Goal: Information Seeking & Learning: Check status

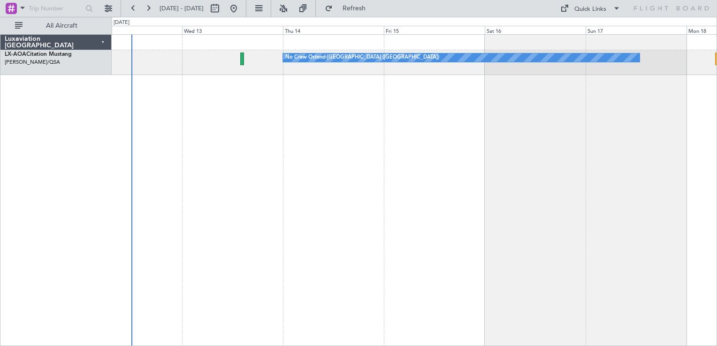
click at [227, 187] on div "No Crew Ostend-[GEOGRAPHIC_DATA] ([GEOGRAPHIC_DATA]) No Crew Ostend-[GEOGRAPHIC…" at bounding box center [414, 190] width 605 height 312
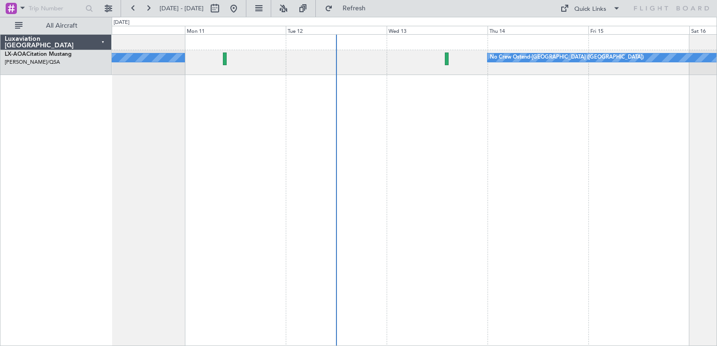
click at [455, 104] on div "No Crew Ostend-[GEOGRAPHIC_DATA] ([GEOGRAPHIC_DATA]) No Crew Ostend-[GEOGRAPHIC…" at bounding box center [414, 190] width 605 height 312
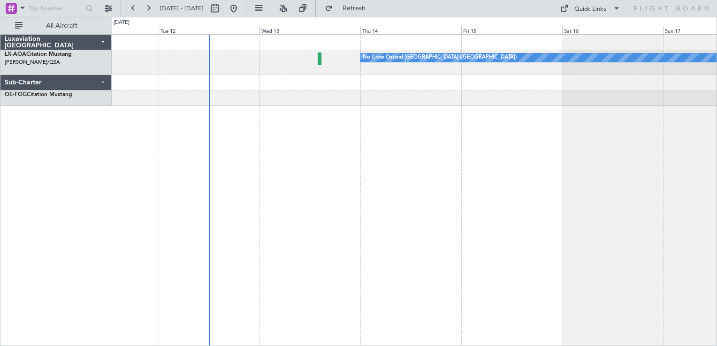
click at [253, 134] on div "No Crew Ostend-[GEOGRAPHIC_DATA] ([GEOGRAPHIC_DATA]) No Crew Ostend-[GEOGRAPHIC…" at bounding box center [414, 190] width 605 height 312
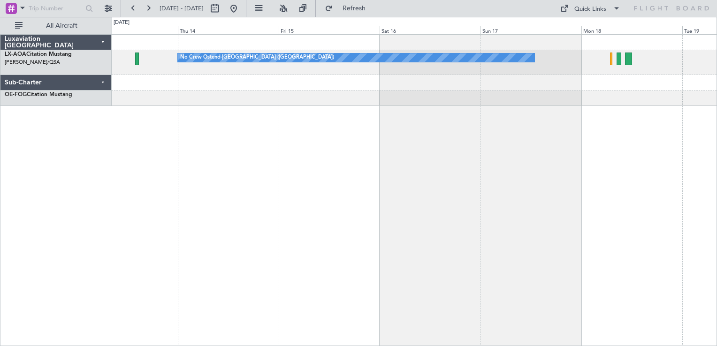
click at [411, 139] on div "No Crew Ostend-[GEOGRAPHIC_DATA] ([GEOGRAPHIC_DATA])" at bounding box center [414, 190] width 605 height 312
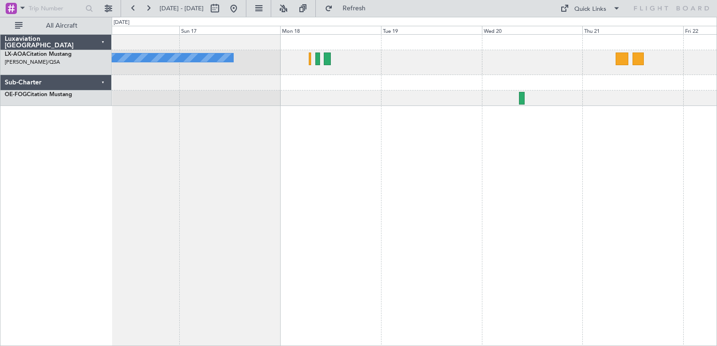
click at [342, 122] on div "No Crew Ostend-[GEOGRAPHIC_DATA] ([GEOGRAPHIC_DATA])" at bounding box center [414, 190] width 605 height 312
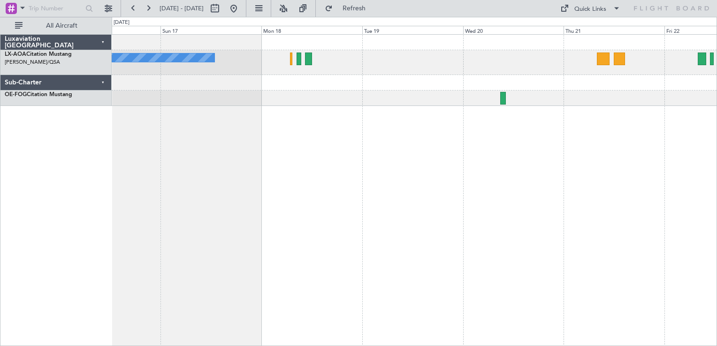
click at [261, 106] on div "No Crew Ostend-[GEOGRAPHIC_DATA] ([GEOGRAPHIC_DATA])" at bounding box center [414, 190] width 605 height 312
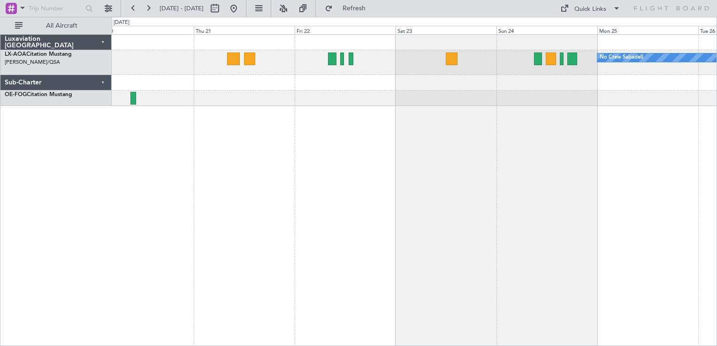
click at [263, 99] on div "No Crew Sabadell" at bounding box center [414, 70] width 605 height 71
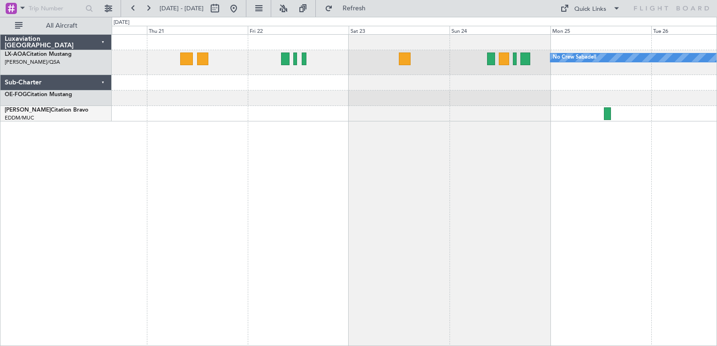
click at [370, 85] on div "No Crew Sabadell" at bounding box center [414, 78] width 605 height 87
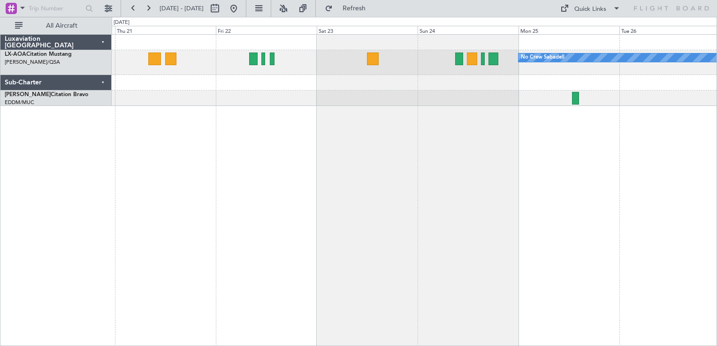
click at [330, 93] on div "No Crew Sabadell" at bounding box center [414, 70] width 605 height 71
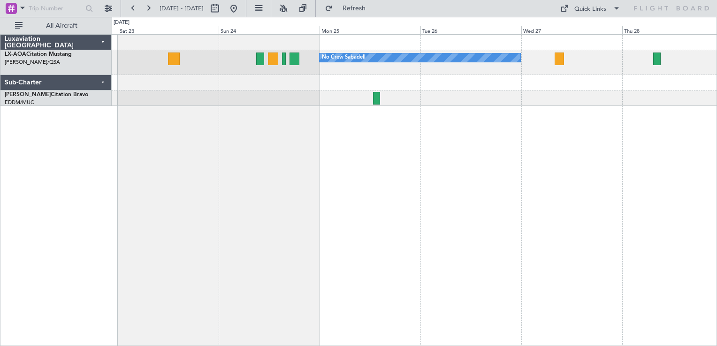
click at [298, 118] on div "No Crew Sabadell" at bounding box center [414, 190] width 605 height 312
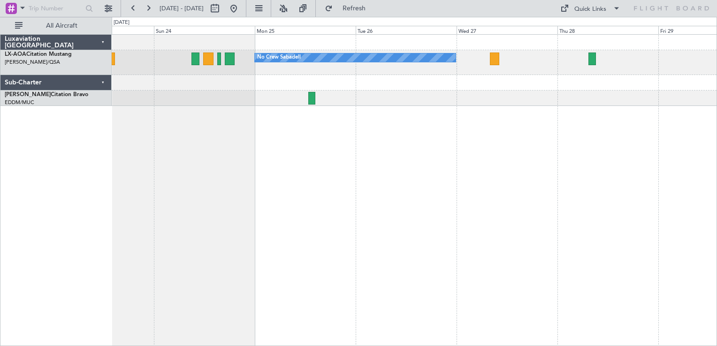
click at [542, 134] on div "No Crew Sabadell" at bounding box center [414, 190] width 605 height 312
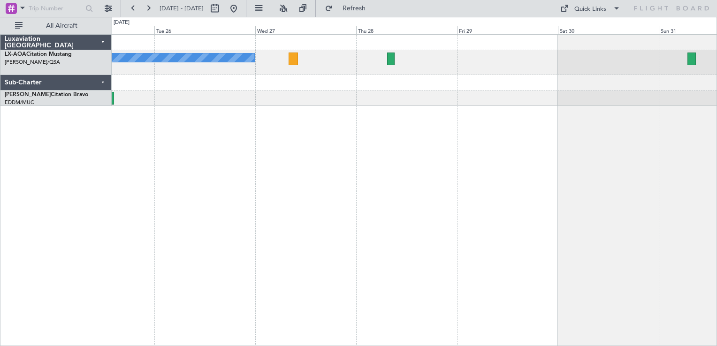
click at [342, 203] on div "No Crew Sabadell" at bounding box center [414, 190] width 605 height 312
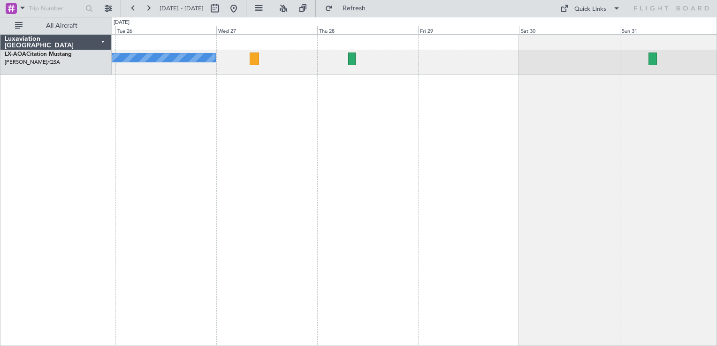
click at [677, 138] on div "No Crew Sabadell" at bounding box center [414, 190] width 605 height 312
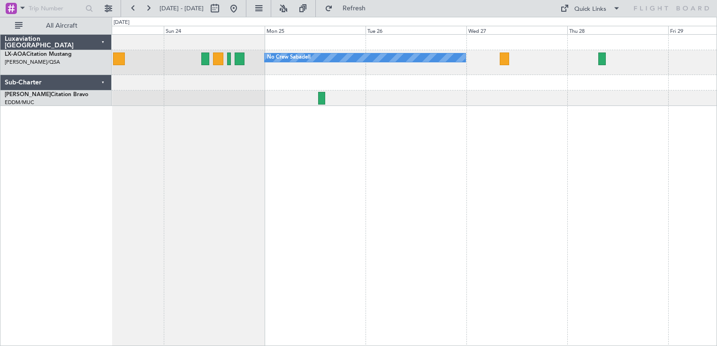
drag, startPoint x: 265, startPoint y: 13, endPoint x: 231, endPoint y: 0, distance: 36.1
click at [241, 13] on button at bounding box center [233, 8] width 15 height 15
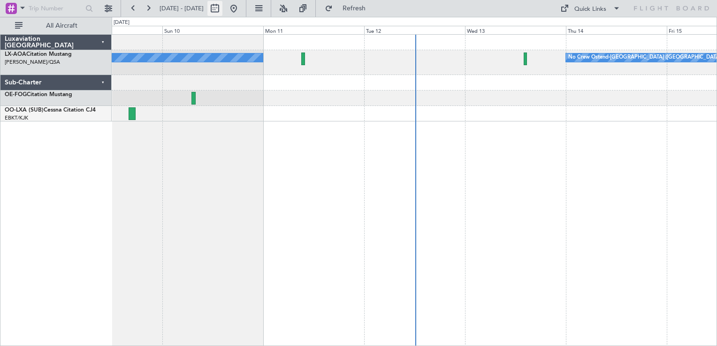
click at [222, 8] on button at bounding box center [214, 8] width 15 height 15
select select "8"
select select "2025"
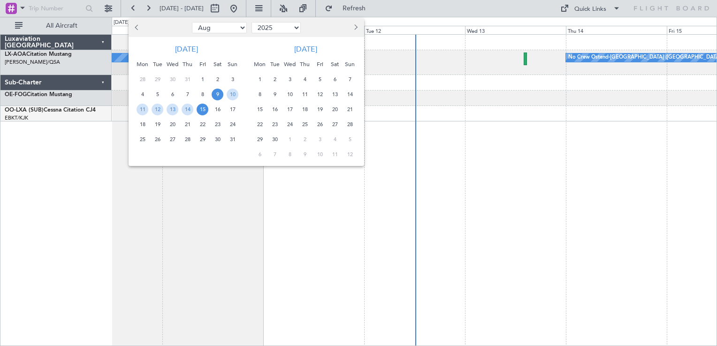
drag, startPoint x: 223, startPoint y: 29, endPoint x: 223, endPoint y: 34, distance: 5.6
click at [223, 29] on select "Jan Feb Mar Apr May Jun [DATE] Aug Sep Oct Nov Dec" at bounding box center [219, 27] width 55 height 11
select select "5"
click at [192, 22] on select "Jan Feb Mar Apr May Jun [DATE] Aug Sep Oct Nov Dec" at bounding box center [219, 27] width 55 height 11
click at [214, 70] on div "Sat" at bounding box center [217, 64] width 15 height 15
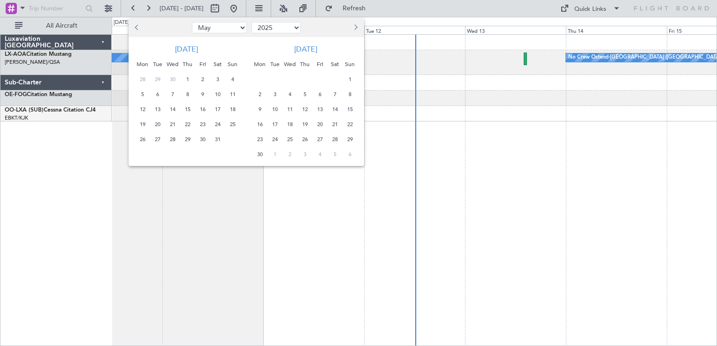
click at [214, 72] on div "3" at bounding box center [217, 79] width 15 height 15
click at [215, 104] on span "17" at bounding box center [218, 110] width 12 height 12
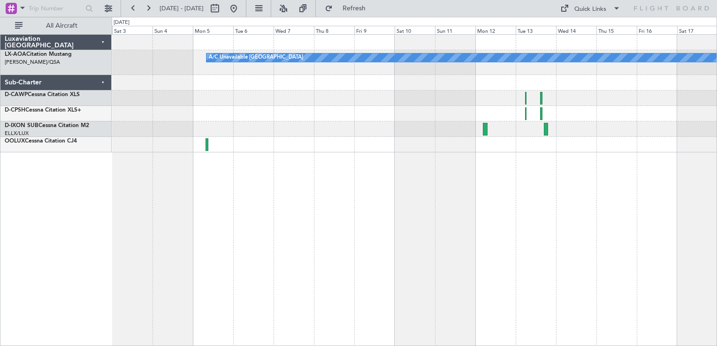
click at [643, 136] on div "A/C Unavailable [GEOGRAPHIC_DATA]" at bounding box center [414, 94] width 605 height 118
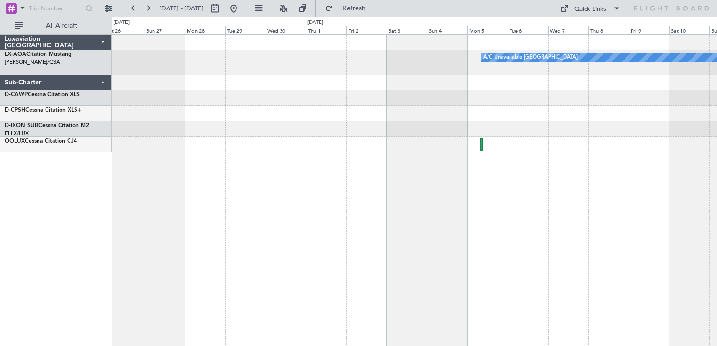
click at [411, 205] on div "A/C Unavailable [GEOGRAPHIC_DATA]" at bounding box center [414, 190] width 605 height 312
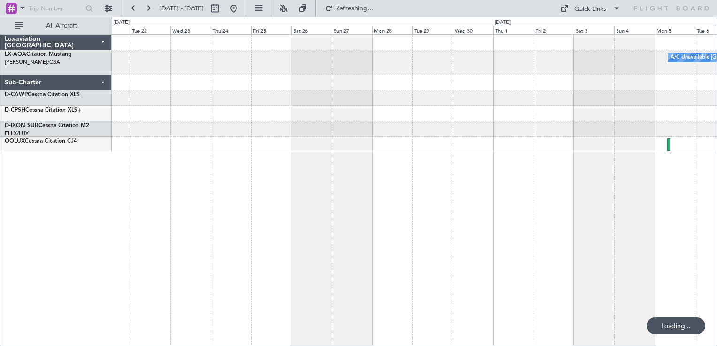
click at [414, 205] on div "A/C Unavailable [GEOGRAPHIC_DATA]" at bounding box center [414, 190] width 605 height 312
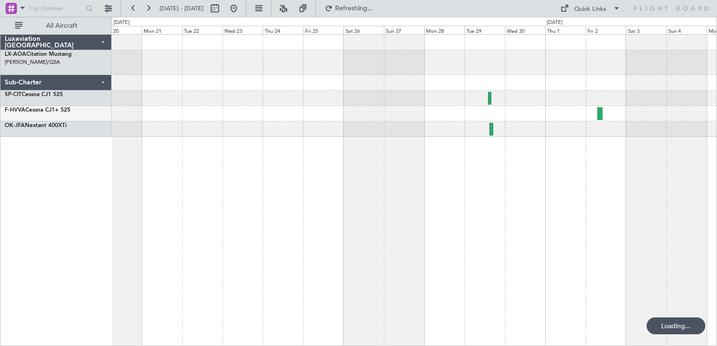
click at [422, 155] on div "A/C Unavailable [GEOGRAPHIC_DATA]" at bounding box center [414, 190] width 605 height 312
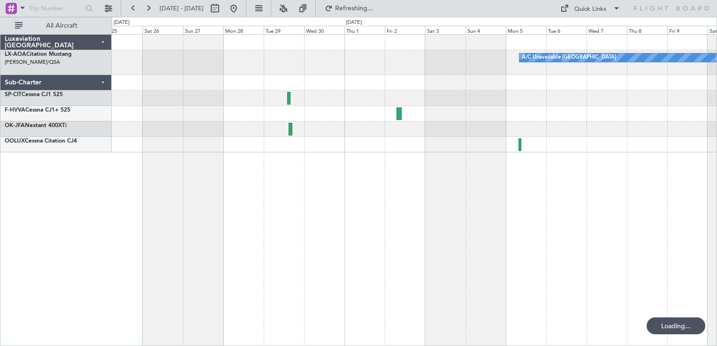
click at [352, 179] on div "A/C Unavailable [GEOGRAPHIC_DATA]" at bounding box center [414, 190] width 605 height 312
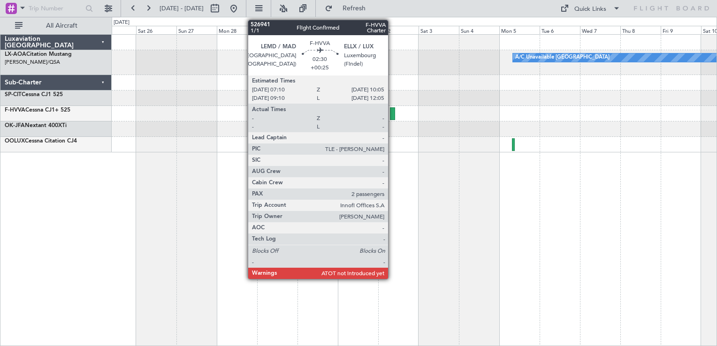
click at [392, 112] on div at bounding box center [392, 113] width 5 height 13
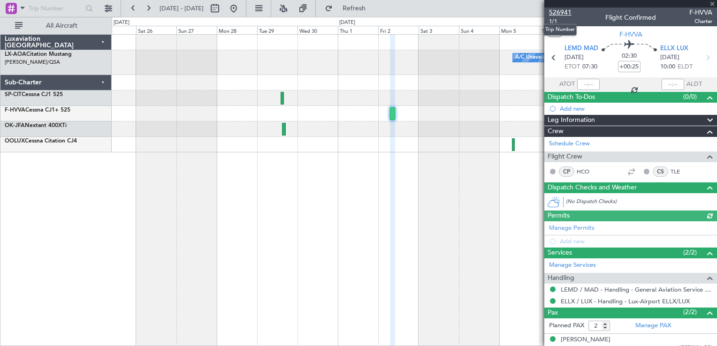
click at [560, 8] on span "526941" at bounding box center [560, 13] width 23 height 10
click at [472, 207] on div "A/C Unavailable [GEOGRAPHIC_DATA]" at bounding box center [414, 190] width 605 height 312
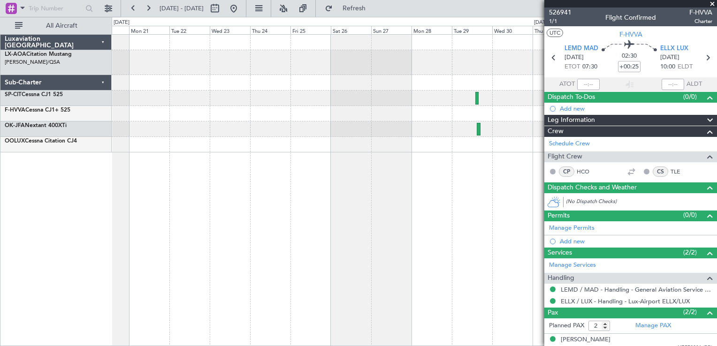
click at [478, 199] on div "A/C Unavailable [GEOGRAPHIC_DATA]" at bounding box center [414, 190] width 605 height 312
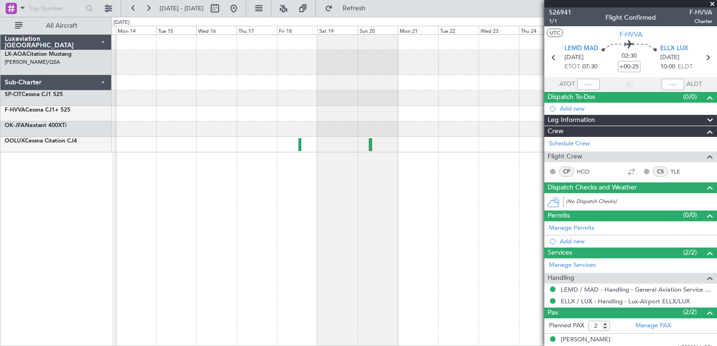
click at [528, 193] on div at bounding box center [414, 190] width 605 height 312
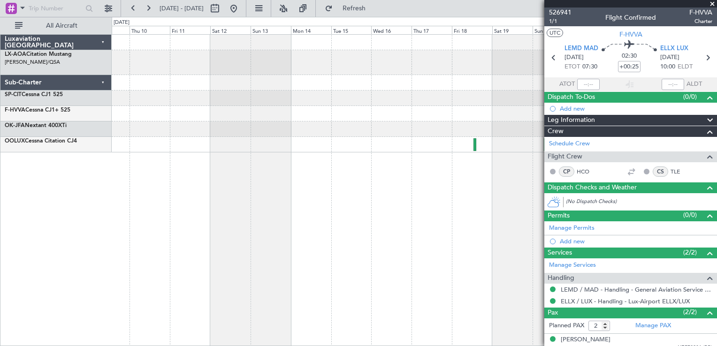
click at [353, 200] on div at bounding box center [414, 190] width 605 height 312
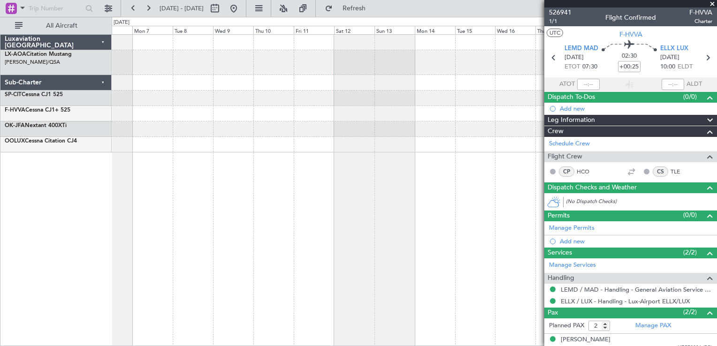
click at [257, 200] on div at bounding box center [414, 190] width 605 height 312
click at [241, 1] on button at bounding box center [233, 8] width 15 height 15
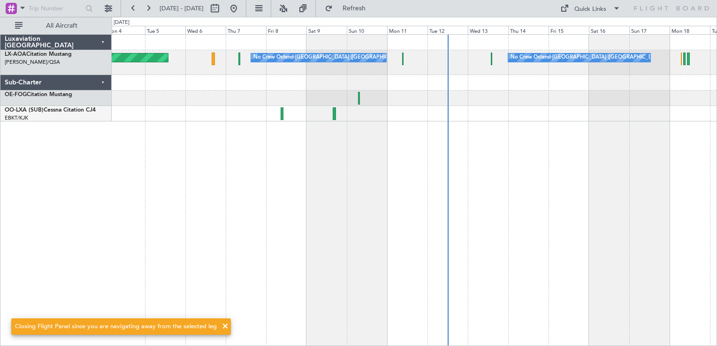
click at [469, 146] on div "No Crew Ostend-[GEOGRAPHIC_DATA] ([GEOGRAPHIC_DATA]) No Crew Ostend-[GEOGRAPHIC…" at bounding box center [414, 190] width 605 height 312
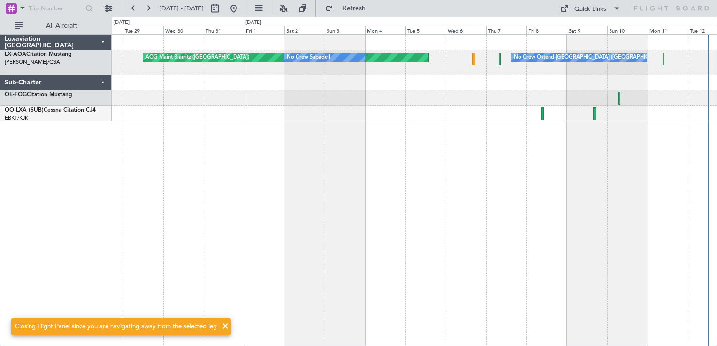
click at [384, 194] on div "No Crew Ostend-[GEOGRAPHIC_DATA] ([GEOGRAPHIC_DATA]) AOG Maint Biarritz ([GEOGR…" at bounding box center [414, 190] width 605 height 312
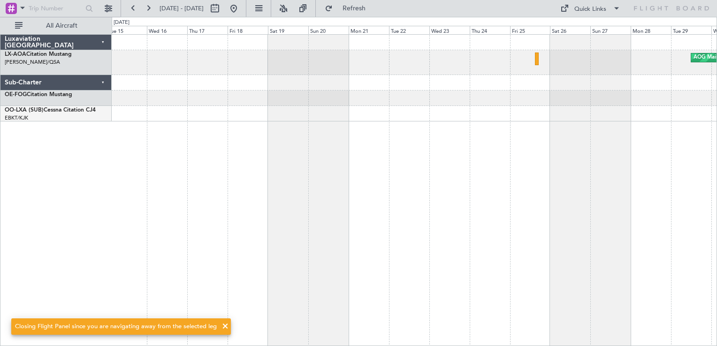
click at [450, 197] on div "AOG Maint Biarritz ([GEOGRAPHIC_DATA]) No Crew Sabadell" at bounding box center [414, 190] width 605 height 312
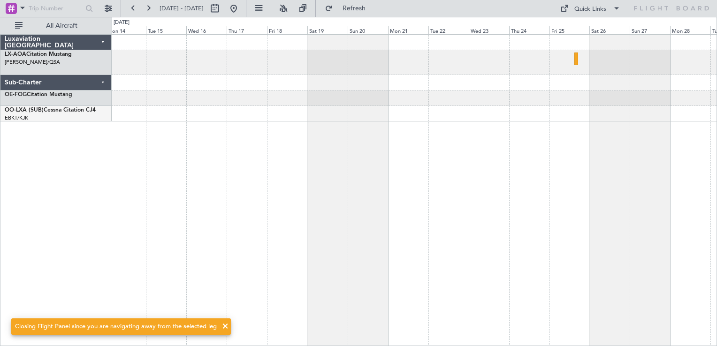
click at [409, 186] on div "AOG Maint Biarritz ([GEOGRAPHIC_DATA])" at bounding box center [414, 190] width 605 height 312
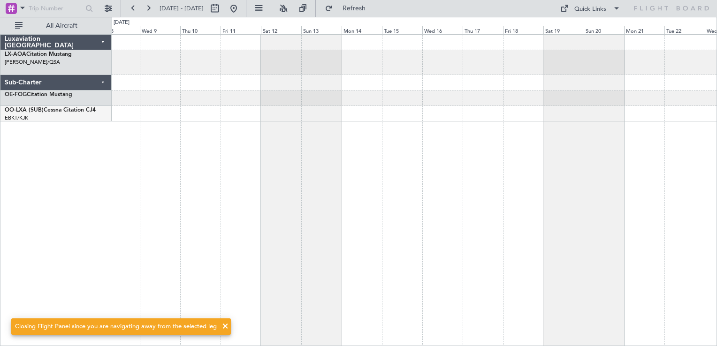
click at [330, 191] on div at bounding box center [414, 190] width 605 height 312
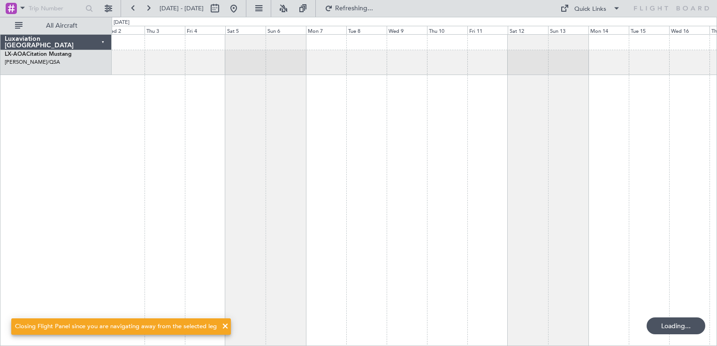
click at [386, 189] on div at bounding box center [414, 190] width 605 height 312
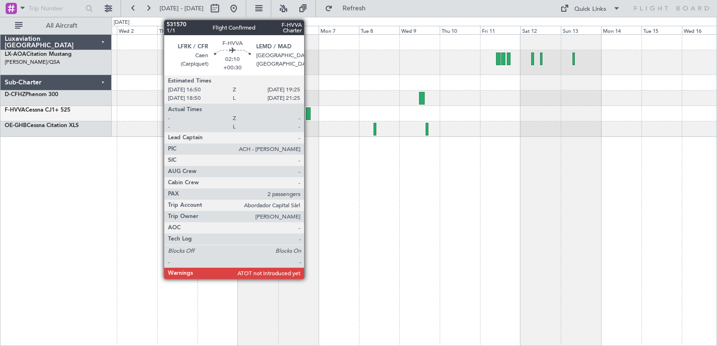
click at [308, 114] on div at bounding box center [308, 113] width 5 height 13
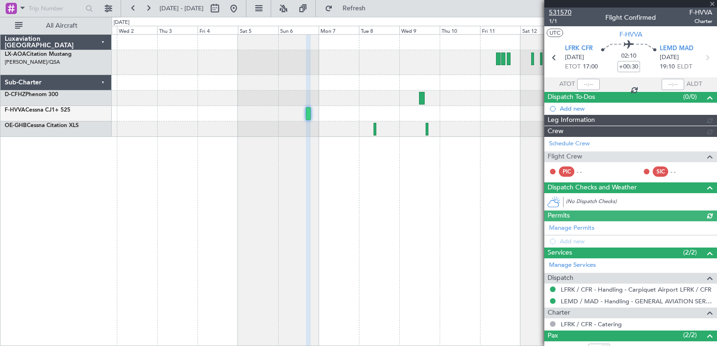
click at [560, 11] on span "531570" at bounding box center [560, 13] width 23 height 10
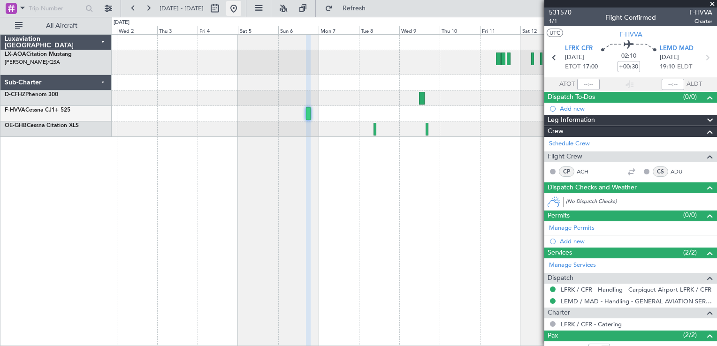
click at [241, 7] on button at bounding box center [233, 8] width 15 height 15
